Goal: Information Seeking & Learning: Learn about a topic

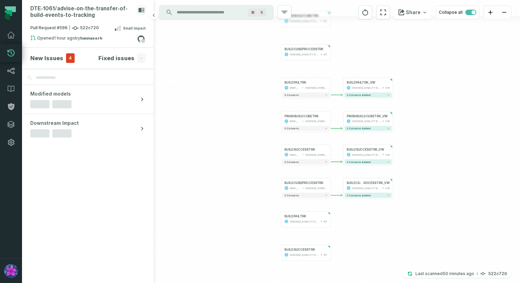
click at [52, 56] on h4 "New Issues" at bounding box center [46, 58] width 33 height 8
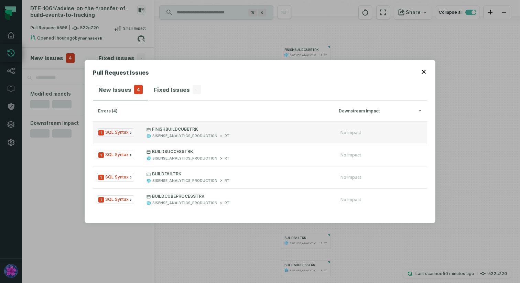
click at [129, 132] on icon "Issue Type" at bounding box center [131, 133] width 4 height 4
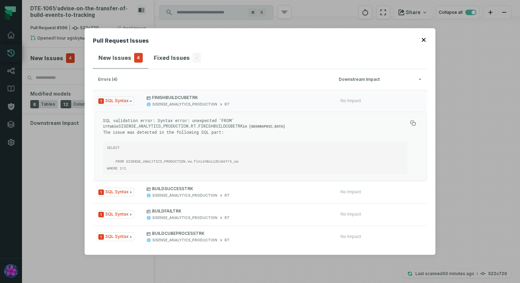
click at [425, 38] on icon "button" at bounding box center [424, 40] width 4 height 4
